Goal: Information Seeking & Learning: Learn about a topic

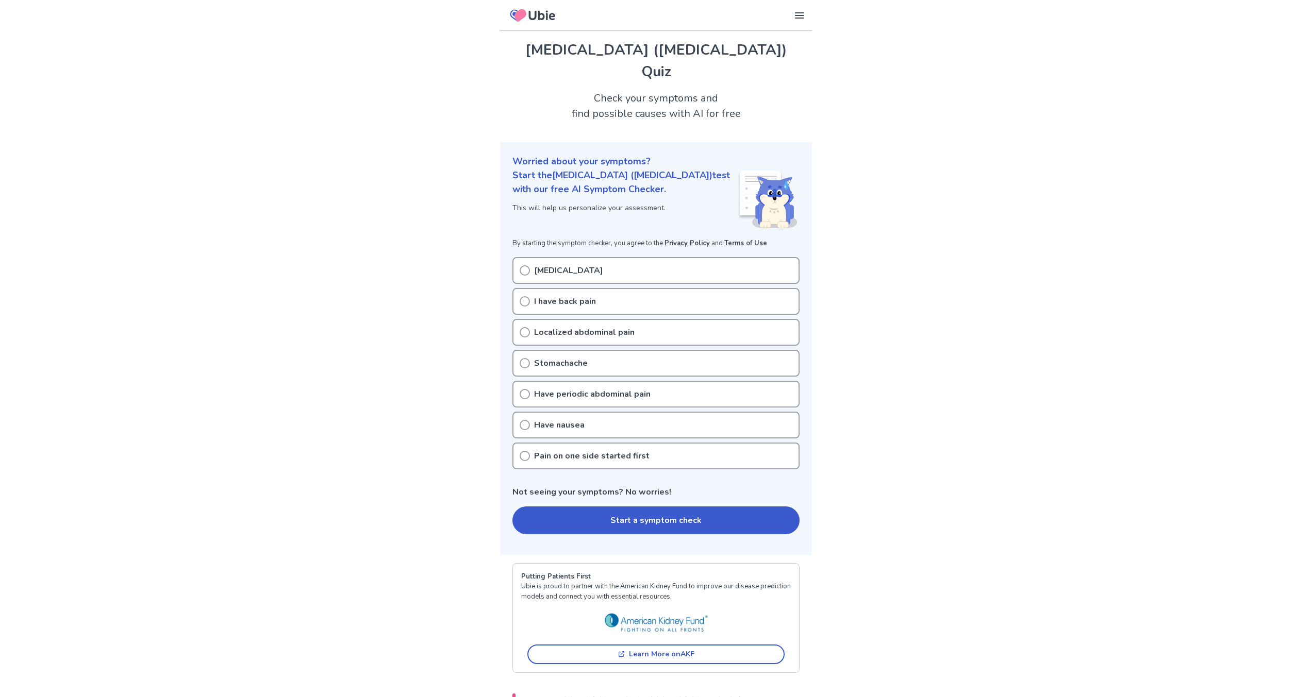
click at [568, 388] on p "Have periodic abdominal pain" at bounding box center [592, 394] width 117 height 12
click at [559, 450] on p "Pain on one side started first" at bounding box center [591, 456] width 115 height 12
